Goal: Task Accomplishment & Management: Complete application form

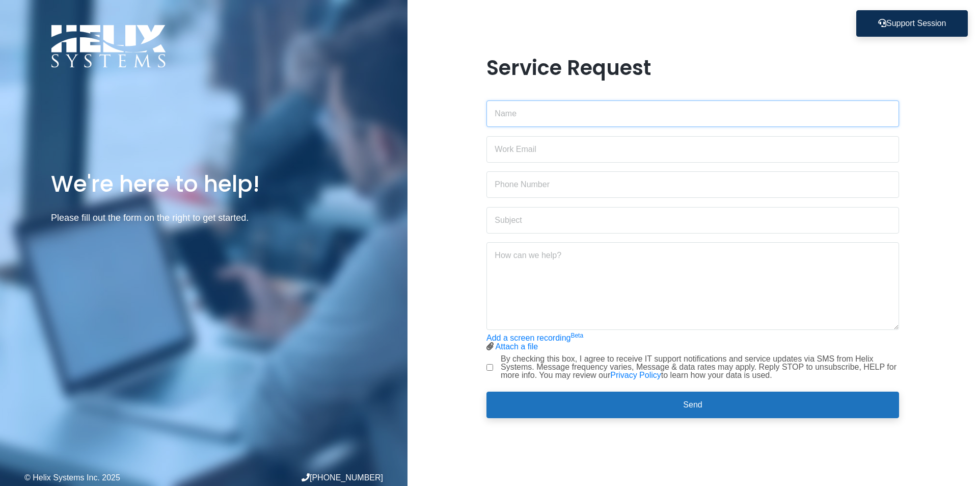
click at [529, 116] on input "text" at bounding box center [693, 113] width 413 height 27
type input "[PERSON_NAME]"
click at [521, 149] on input "email" at bounding box center [693, 149] width 413 height 27
type input "[PERSON_NAME][EMAIL_ADDRESS][DOMAIN_NAME]"
click at [511, 188] on input "text" at bounding box center [693, 184] width 413 height 27
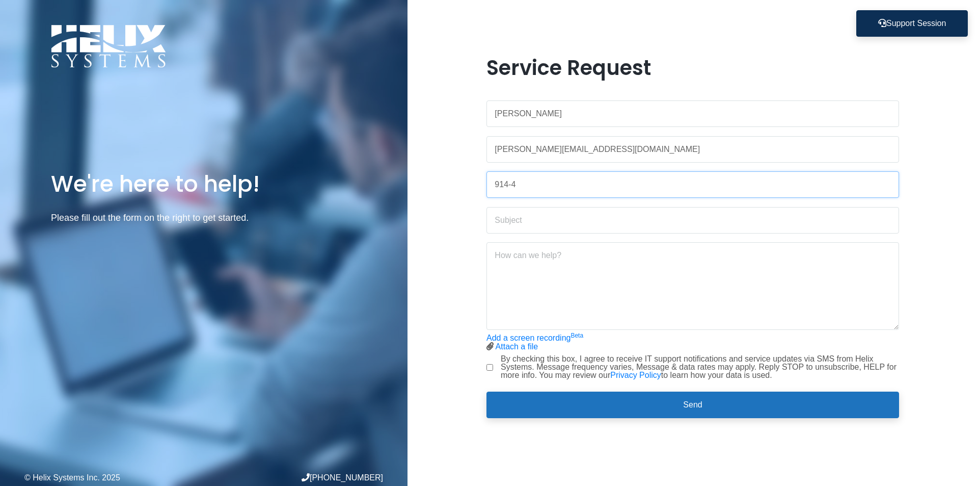
type input "[PHONE_NUMBER]"
click at [520, 221] on input "text" at bounding box center [693, 220] width 413 height 27
type input "[PERSON_NAME] Antivirus Protection"
click at [509, 254] on textarea at bounding box center [693, 286] width 413 height 88
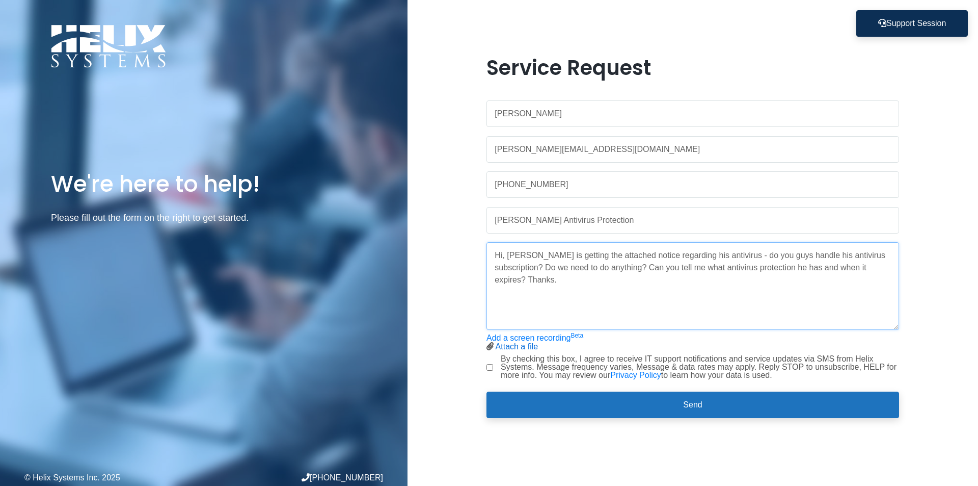
type textarea "Hi, [PERSON_NAME] is getting the attached notice regarding his antivirus - do y…"
click at [506, 344] on link "Attach a file" at bounding box center [517, 346] width 43 height 9
click at [489, 364] on input "By checking this box, I agree to receive IT support notifications and service u…" at bounding box center [490, 367] width 7 height 7
checkbox input "true"
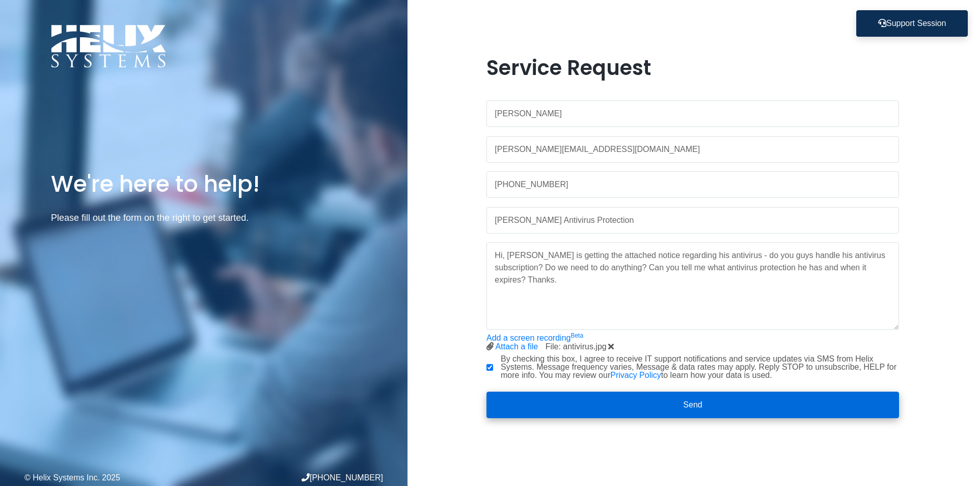
click at [664, 406] on button "Send" at bounding box center [693, 404] width 413 height 27
